Goal: Transaction & Acquisition: Purchase product/service

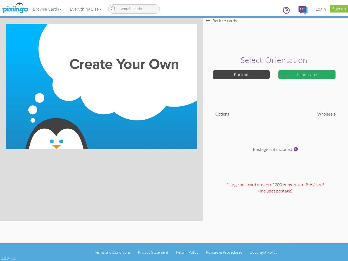
click at [174, 130] on img at bounding box center [101, 86] width 191 height 125
click at [48, 9] on link "Browse Cards" at bounding box center [47, 9] width 37 height 14
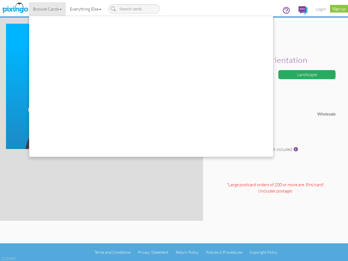
click at [87, 9] on link "Everything Else" at bounding box center [86, 9] width 40 height 14
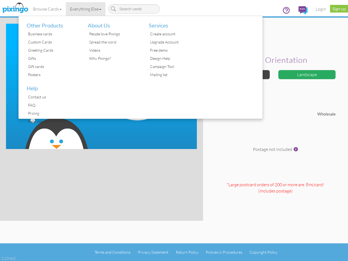
click at [241, 74] on div at bounding box center [232, 67] width 61 height 103
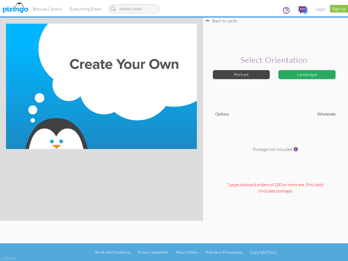
click at [307, 74] on div "Landscape" at bounding box center [307, 75] width 58 height 10
click at [296, 149] on span at bounding box center [295, 149] width 4 height 4
